Goal: Information Seeking & Learning: Learn about a topic

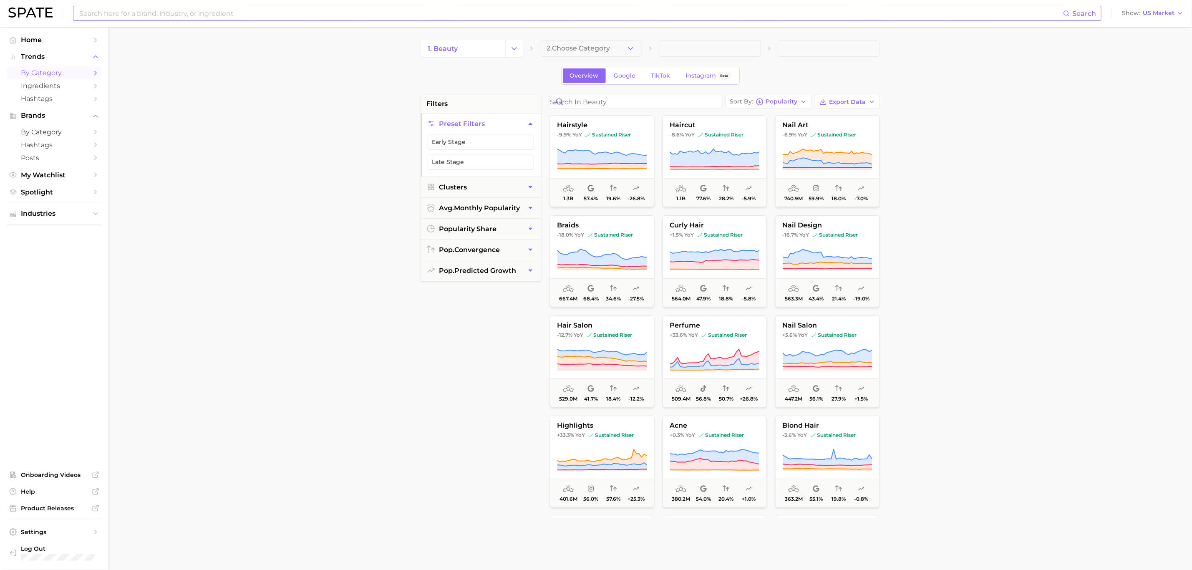
click at [211, 20] on input at bounding box center [570, 13] width 984 height 14
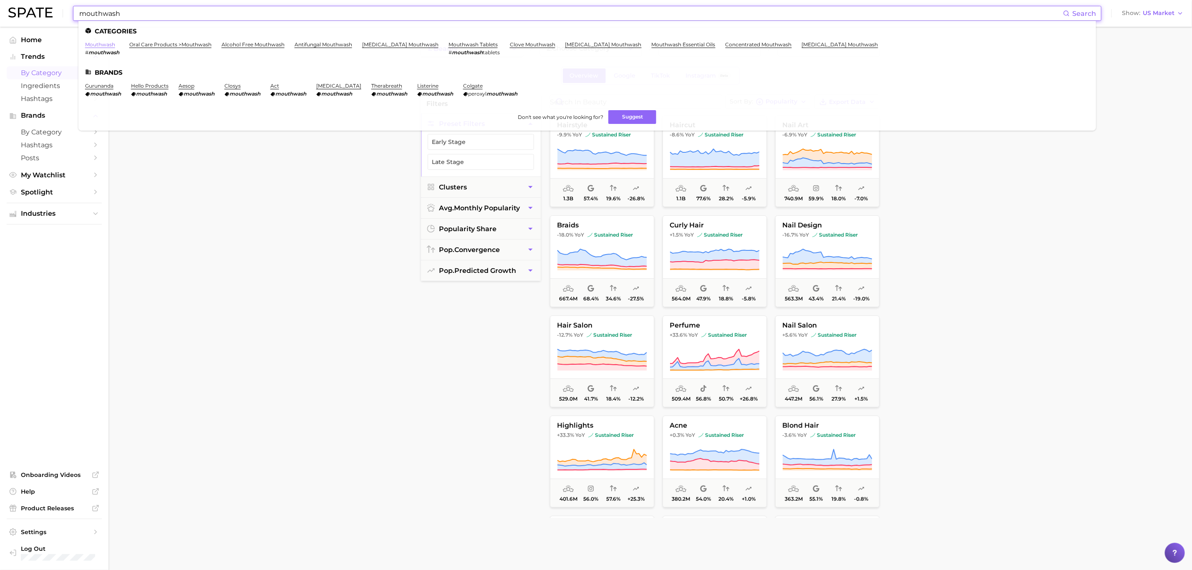
type input "mouthwash"
click at [90, 43] on link "mouthwash" at bounding box center [100, 44] width 30 height 6
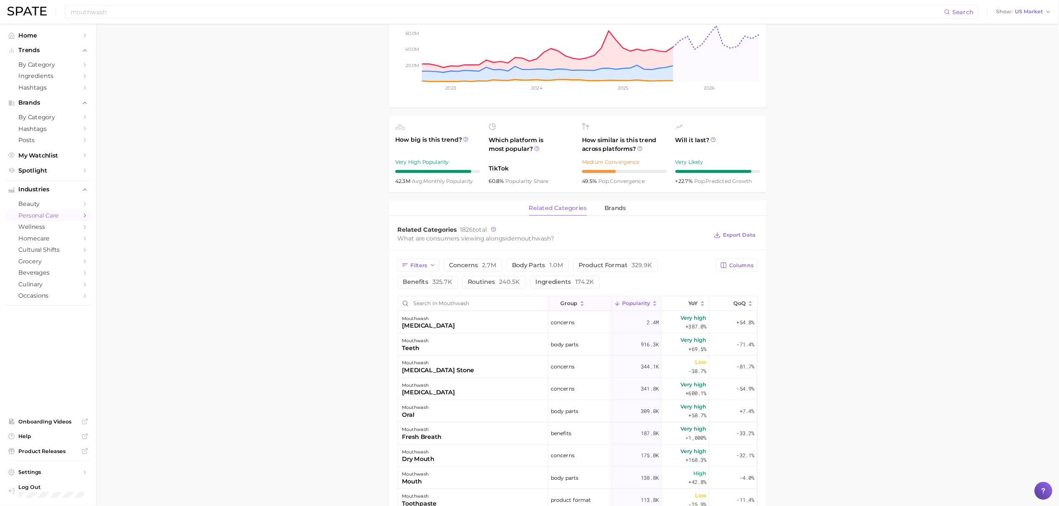
scroll to position [188, 0]
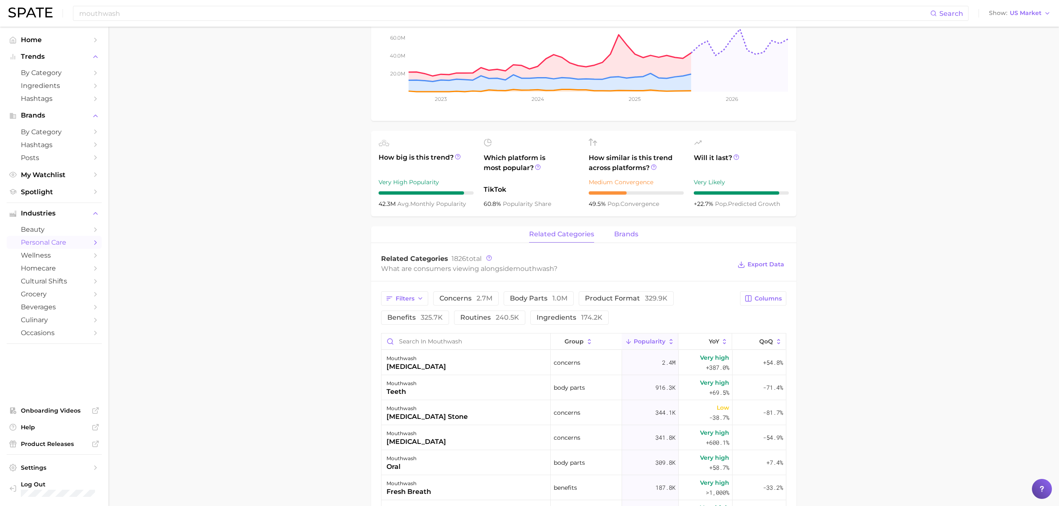
click at [633, 233] on span "brands" at bounding box center [626, 235] width 24 height 8
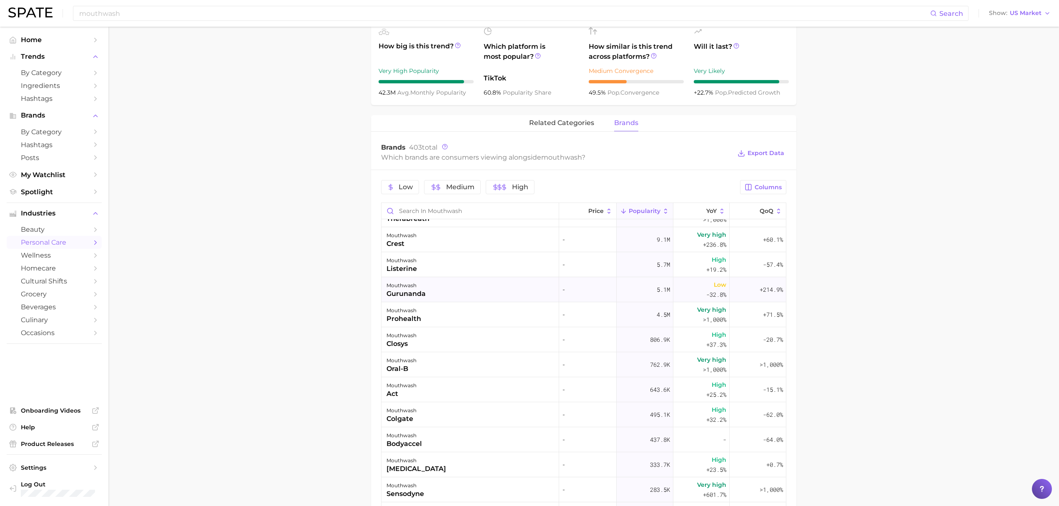
scroll to position [0, 0]
